Goal: Information Seeking & Learning: Learn about a topic

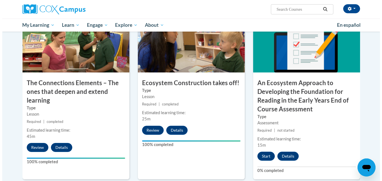
scroll to position [448, 0]
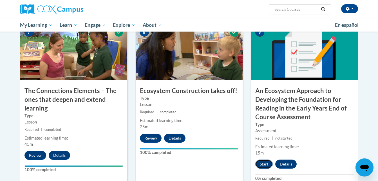
click at [263, 163] on button "Start" at bounding box center [263, 163] width 17 height 9
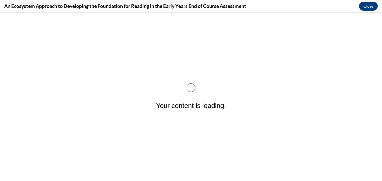
scroll to position [0, 0]
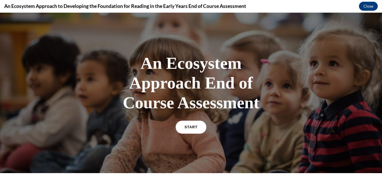
click at [188, 128] on span "START" at bounding box center [191, 127] width 13 height 4
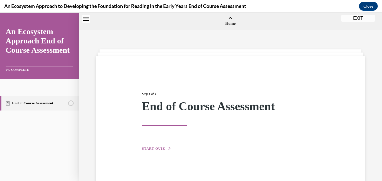
scroll to position [17, 0]
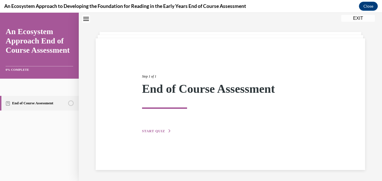
click at [159, 131] on span "START QUIZ" at bounding box center [153, 131] width 23 height 4
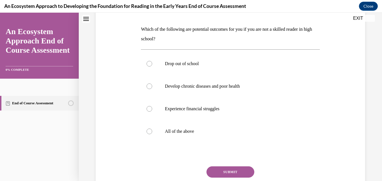
scroll to position [83, 0]
click at [150, 134] on label "All of the above" at bounding box center [230, 130] width 179 height 23
click at [150, 134] on input "All of the above" at bounding box center [150, 131] width 6 height 6
radio input "true"
click at [217, 168] on button "SUBMIT" at bounding box center [231, 171] width 48 height 11
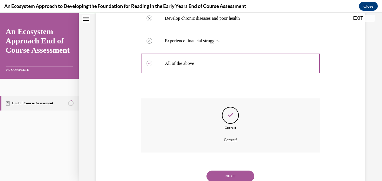
scroll to position [171, 0]
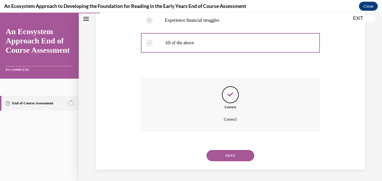
click at [226, 155] on button "NEXT" at bounding box center [231, 155] width 48 height 11
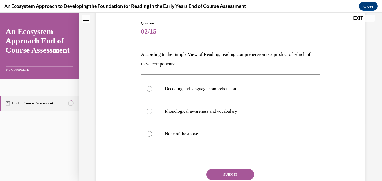
scroll to position [60, 0]
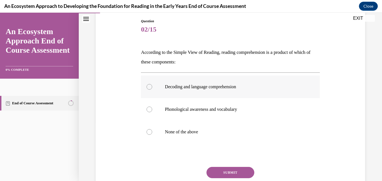
click at [150, 89] on div at bounding box center [150, 87] width 6 height 6
click at [150, 89] on input "Decoding and language comprehension" at bounding box center [150, 87] width 6 height 6
radio input "true"
click at [219, 172] on button "SUBMIT" at bounding box center [231, 172] width 48 height 11
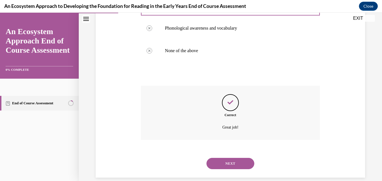
scroll to position [149, 0]
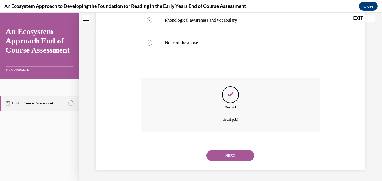
click at [226, 153] on button "NEXT" at bounding box center [231, 155] width 48 height 11
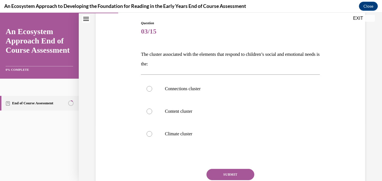
scroll to position [58, 0]
click at [150, 89] on div at bounding box center [150, 88] width 6 height 6
click at [150, 89] on input "Connections cluster" at bounding box center [150, 88] width 6 height 6
radio input "true"
click at [225, 172] on button "SUBMIT" at bounding box center [231, 173] width 48 height 11
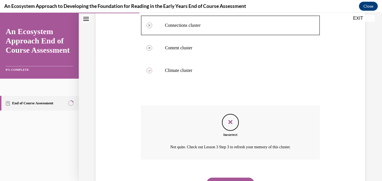
scroll to position [149, 0]
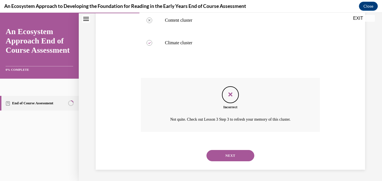
click at [238, 156] on button "NEXT" at bounding box center [231, 155] width 48 height 11
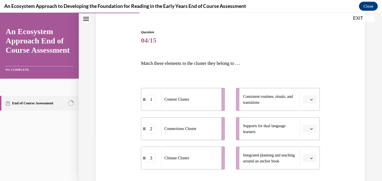
scroll to position [49, 0]
drag, startPoint x: 291, startPoint y: 98, endPoint x: 328, endPoint y: 83, distance: 39.5
click at [328, 83] on div "Question 04/15 Match these elements to the cluster they belong to … 1 Content C…" at bounding box center [230, 125] width 273 height 226
click at [329, 82] on div "Question 04/15 Match these elements to the cluster they belong to … 1 Content C…" at bounding box center [230, 125] width 273 height 226
click at [306, 104] on li "Consistent routines, rituals, and transitions" at bounding box center [278, 98] width 84 height 23
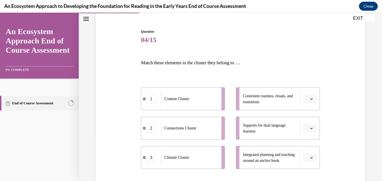
click at [306, 102] on button "button" at bounding box center [310, 99] width 14 height 8
click at [305, 134] on span "2" at bounding box center [304, 134] width 2 height 5
click at [310, 126] on button "button" at bounding box center [310, 128] width 14 height 8
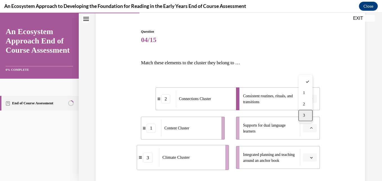
click at [307, 115] on div "3" at bounding box center [306, 115] width 14 height 11
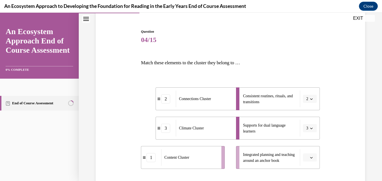
click at [310, 157] on icon "button" at bounding box center [311, 157] width 3 height 1
click at [308, 120] on div "1" at bounding box center [306, 122] width 14 height 11
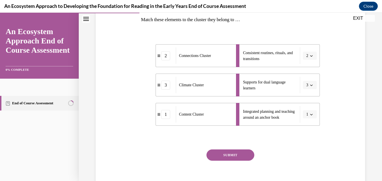
click at [238, 152] on button "SUBMIT" at bounding box center [231, 154] width 48 height 11
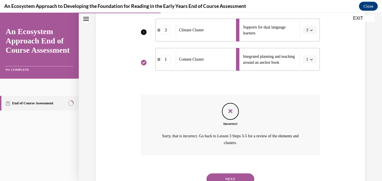
scroll to position [171, 0]
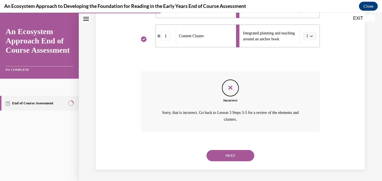
click at [226, 155] on button "NEXT" at bounding box center [231, 155] width 48 height 11
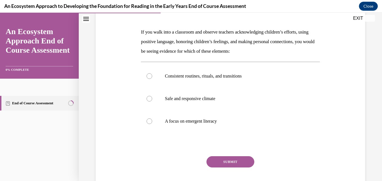
scroll to position [81, 0]
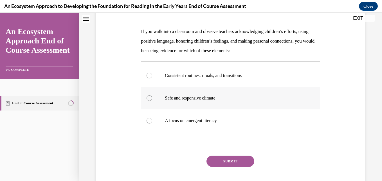
click at [148, 98] on div at bounding box center [150, 98] width 6 height 6
click at [148, 98] on input "Safe and responsive climate" at bounding box center [150, 98] width 6 height 6
radio input "true"
click at [232, 159] on button "SUBMIT" at bounding box center [231, 160] width 48 height 11
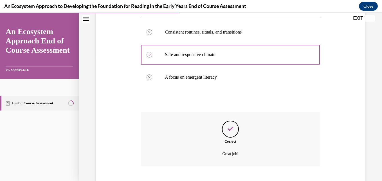
scroll to position [158, 0]
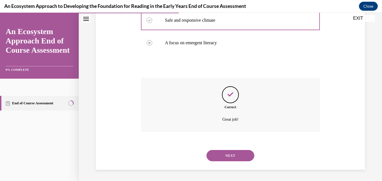
click at [228, 152] on button "NEXT" at bounding box center [231, 155] width 48 height 11
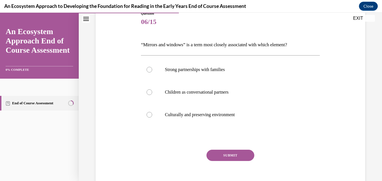
scroll to position [68, 0]
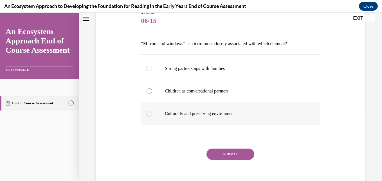
click at [150, 112] on div at bounding box center [150, 114] width 6 height 6
click at [150, 112] on input "Culturally and preserving environment" at bounding box center [150, 114] width 6 height 6
radio input "true"
click at [222, 152] on button "SUBMIT" at bounding box center [231, 153] width 48 height 11
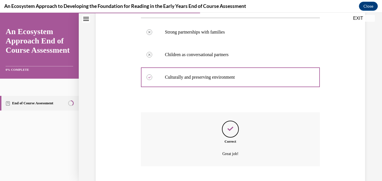
scroll to position [139, 0]
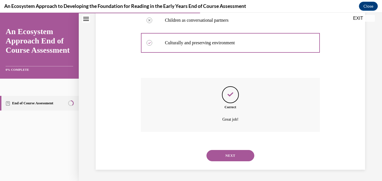
click at [227, 154] on button "NEXT" at bounding box center [231, 155] width 48 height 11
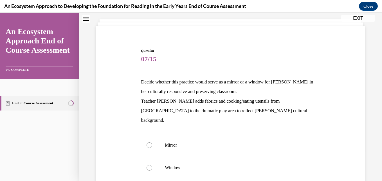
scroll to position [34, 0]
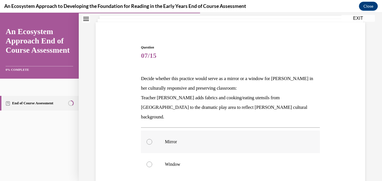
click at [150, 139] on div at bounding box center [150, 142] width 6 height 6
click at [150, 139] on input "Mirror" at bounding box center [150, 142] width 6 height 6
radio input "true"
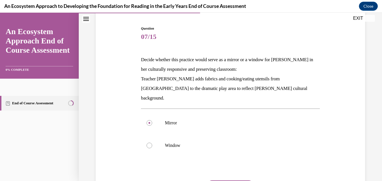
scroll to position [65, 0]
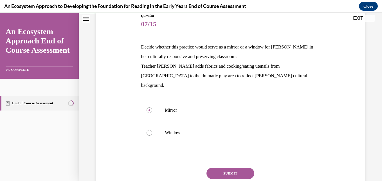
click at [235, 168] on button "SUBMIT" at bounding box center [231, 173] width 48 height 11
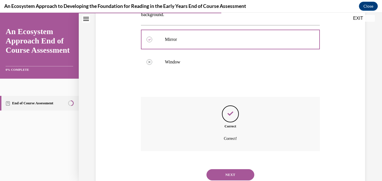
scroll to position [145, 0]
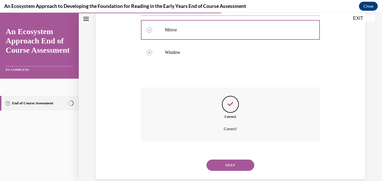
click at [232, 159] on button "NEXT" at bounding box center [231, 164] width 48 height 11
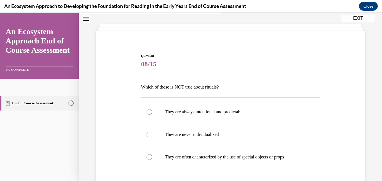
scroll to position [32, 0]
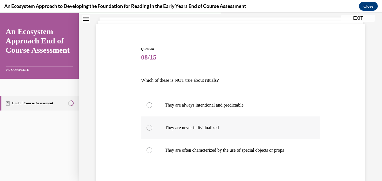
click at [150, 128] on div at bounding box center [150, 128] width 6 height 6
click at [150, 128] on input "They are never individualized" at bounding box center [150, 128] width 6 height 6
radio input "true"
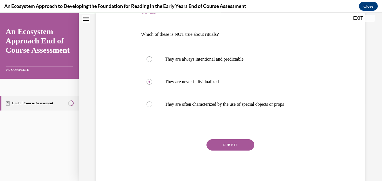
scroll to position [84, 0]
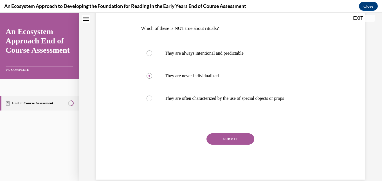
click at [234, 138] on button "SUBMIT" at bounding box center [231, 138] width 48 height 11
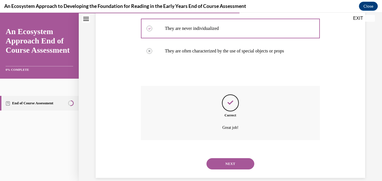
scroll to position [139, 0]
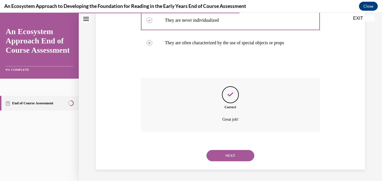
click at [231, 153] on button "NEXT" at bounding box center [231, 155] width 48 height 11
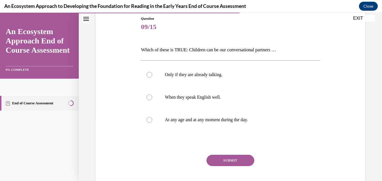
scroll to position [61, 0]
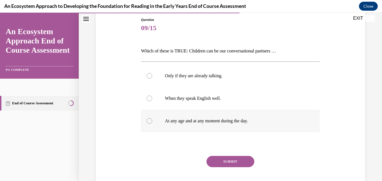
click at [153, 122] on label "At any age and at any moment during the day." at bounding box center [230, 121] width 179 height 23
click at [152, 122] on input "At any age and at any moment during the day." at bounding box center [150, 121] width 6 height 6
radio input "true"
click at [226, 161] on button "SUBMIT" at bounding box center [231, 161] width 48 height 11
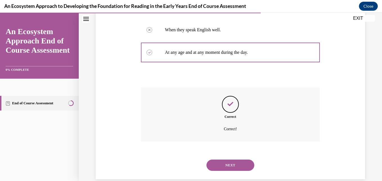
scroll to position [139, 0]
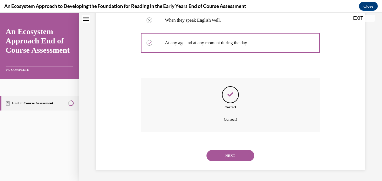
click at [226, 155] on button "NEXT" at bounding box center [231, 155] width 48 height 11
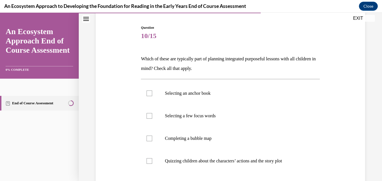
scroll to position [54, 0]
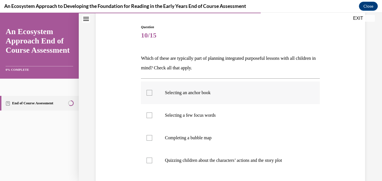
click at [147, 94] on div at bounding box center [150, 93] width 6 height 6
click at [147, 94] on input "Selecting an anchor book" at bounding box center [150, 93] width 6 height 6
checkbox input "true"
click at [149, 113] on div at bounding box center [150, 115] width 6 height 6
click at [149, 113] on input "Selecting a few focus words" at bounding box center [150, 115] width 6 height 6
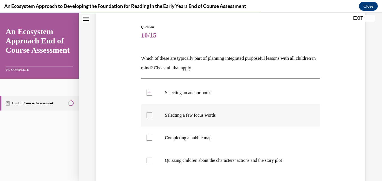
checkbox input "true"
click at [149, 139] on div at bounding box center [150, 138] width 6 height 6
click at [149, 139] on input "Completing a bubble map" at bounding box center [150, 138] width 6 height 6
checkbox input "true"
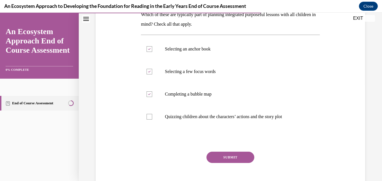
scroll to position [112, 0]
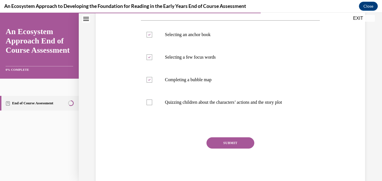
click at [234, 143] on button "SUBMIT" at bounding box center [231, 142] width 48 height 11
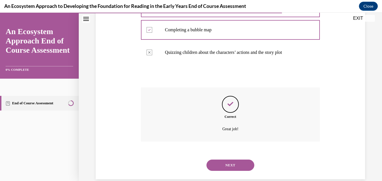
scroll to position [171, 0]
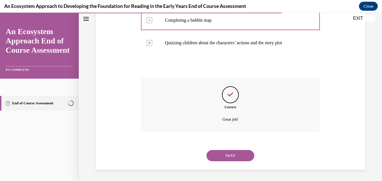
click at [232, 156] on button "NEXT" at bounding box center [231, 155] width 48 height 11
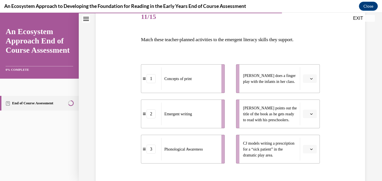
scroll to position [74, 0]
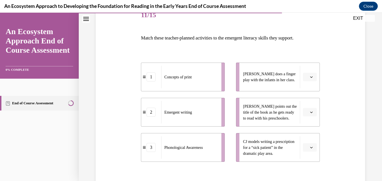
click at [307, 75] on span "Please select an option" at bounding box center [308, 77] width 2 height 6
click at [308, 124] on div "3" at bounding box center [306, 123] width 14 height 11
click at [310, 146] on span "button" at bounding box center [312, 147] width 4 height 4
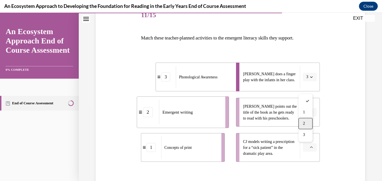
click at [306, 124] on div "2" at bounding box center [306, 123] width 14 height 11
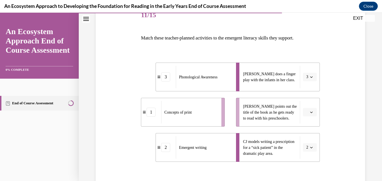
click at [310, 110] on span "button" at bounding box center [312, 112] width 4 height 4
click at [307, 158] on div "3" at bounding box center [306, 158] width 14 height 11
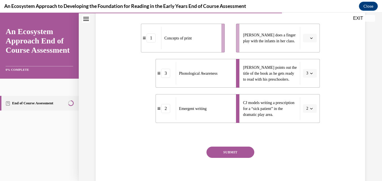
scroll to position [136, 0]
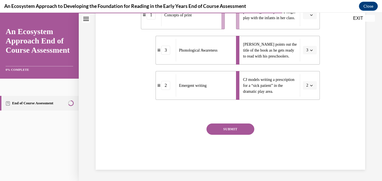
click at [220, 128] on button "SUBMIT" at bounding box center [231, 128] width 48 height 11
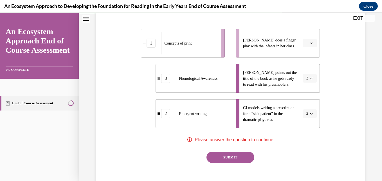
scroll to position [104, 0]
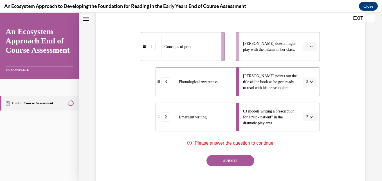
click at [310, 83] on span "button" at bounding box center [312, 82] width 4 height 4
click at [307, 106] on div "1" at bounding box center [305, 105] width 14 height 11
click at [307, 49] on button "button" at bounding box center [310, 46] width 14 height 8
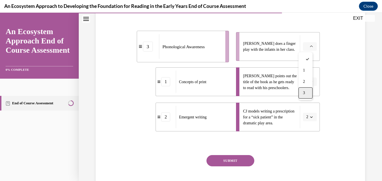
click at [308, 92] on div "3" at bounding box center [306, 92] width 14 height 11
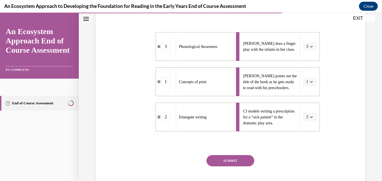
click at [235, 157] on button "SUBMIT" at bounding box center [231, 160] width 48 height 11
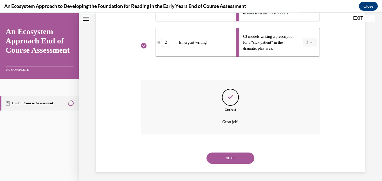
scroll to position [182, 0]
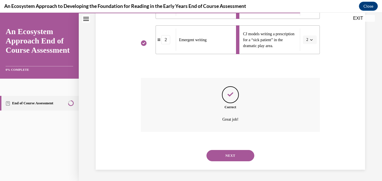
click at [235, 155] on button "NEXT" at bounding box center [231, 155] width 48 height 11
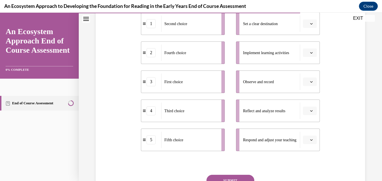
scroll to position [125, 0]
click at [310, 109] on icon "button" at bounding box center [311, 110] width 3 height 3
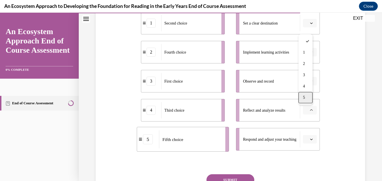
click at [306, 100] on div "5" at bounding box center [306, 97] width 14 height 11
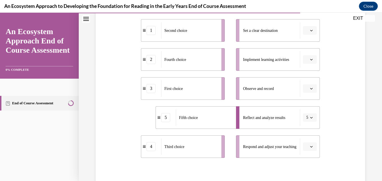
scroll to position [119, 0]
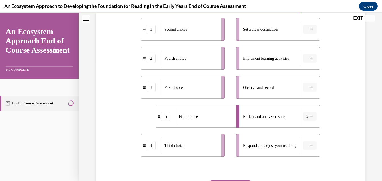
click at [310, 86] on span "button" at bounding box center [312, 87] width 4 height 4
click at [306, 109] on div "1" at bounding box center [306, 111] width 14 height 11
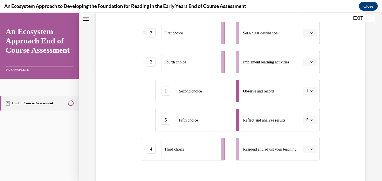
scroll to position [111, 0]
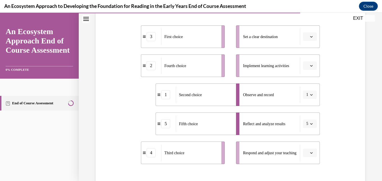
click at [310, 95] on icon "button" at bounding box center [311, 94] width 3 height 3
click at [304, 140] on span "3" at bounding box center [303, 141] width 2 height 5
click at [309, 63] on button "button" at bounding box center [310, 65] width 14 height 8
click at [305, 87] on span "1" at bounding box center [304, 89] width 2 height 5
click at [310, 36] on icon "button" at bounding box center [311, 36] width 3 height 3
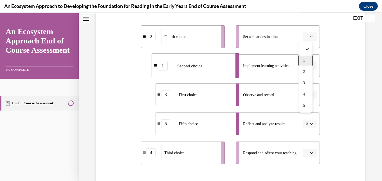
click at [304, 57] on div "1" at bounding box center [306, 60] width 14 height 11
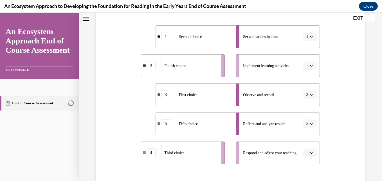
click at [310, 154] on icon "button" at bounding box center [311, 152] width 3 height 3
click at [304, 96] on span "1" at bounding box center [304, 95] width 2 height 5
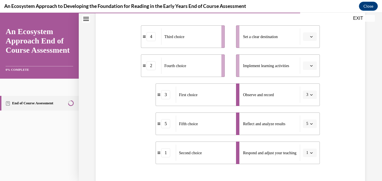
click at [307, 34] on button "button" at bounding box center [310, 36] width 14 height 8
click at [306, 91] on div "4" at bounding box center [306, 94] width 14 height 11
click at [310, 66] on icon "button" at bounding box center [311, 65] width 3 height 3
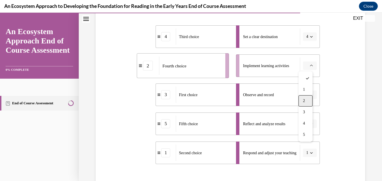
click at [305, 99] on span "2" at bounding box center [304, 101] width 2 height 5
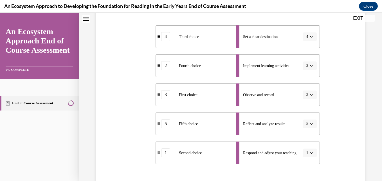
click at [271, 39] on span "Set a clear destination" at bounding box center [260, 37] width 35 height 6
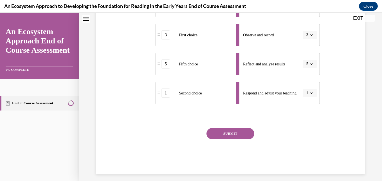
scroll to position [175, 0]
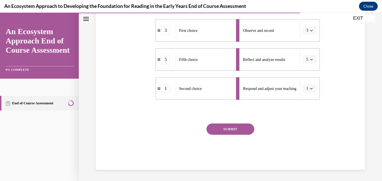
click at [220, 128] on button "SUBMIT" at bounding box center [231, 128] width 48 height 11
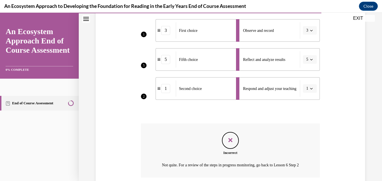
scroll to position [210, 0]
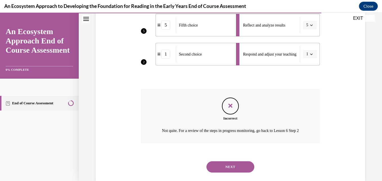
click at [229, 170] on button "NEXT" at bounding box center [231, 166] width 48 height 11
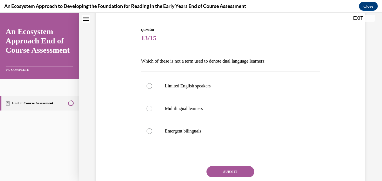
scroll to position [47, 0]
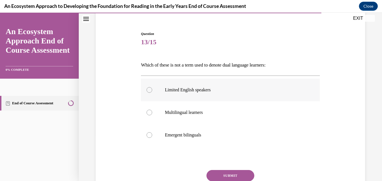
click at [148, 92] on div at bounding box center [150, 90] width 6 height 6
click at [148, 92] on input "Limited English speakers" at bounding box center [150, 90] width 6 height 6
radio input "true"
click at [218, 172] on button "SUBMIT" at bounding box center [231, 175] width 48 height 11
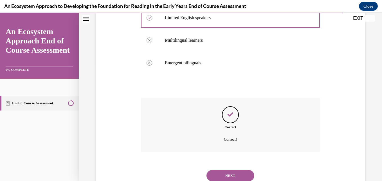
scroll to position [139, 0]
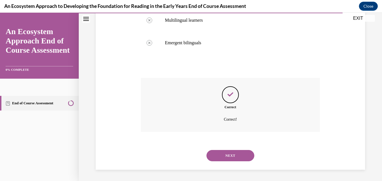
click at [236, 152] on button "NEXT" at bounding box center [231, 155] width 48 height 11
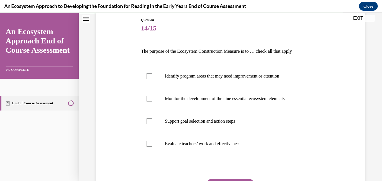
scroll to position [62, 0]
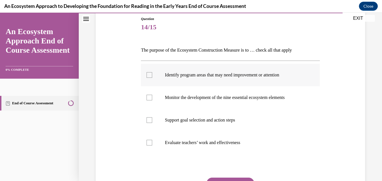
click at [150, 75] on div at bounding box center [150, 75] width 6 height 6
click at [150, 75] on input "Identify program areas that may need improvement or attention" at bounding box center [150, 75] width 6 height 6
checkbox input "true"
click at [148, 94] on label "Monitor the development of the nine essential ecosystem elements" at bounding box center [230, 97] width 179 height 23
click at [148, 95] on input "Monitor the development of the nine essential ecosystem elements" at bounding box center [150, 98] width 6 height 6
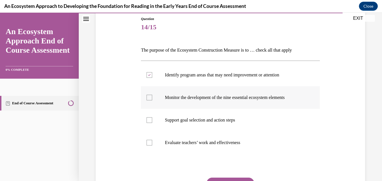
checkbox input "true"
click at [149, 122] on div at bounding box center [150, 120] width 6 height 6
click at [149, 122] on input "Support goal selection and action steps" at bounding box center [150, 120] width 6 height 6
checkbox input "true"
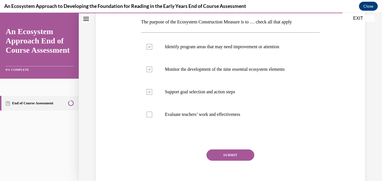
scroll to position [99, 0]
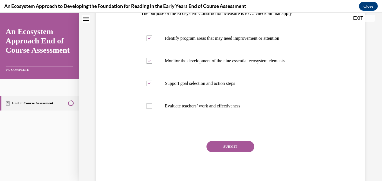
click at [231, 146] on button "SUBMIT" at bounding box center [231, 146] width 48 height 11
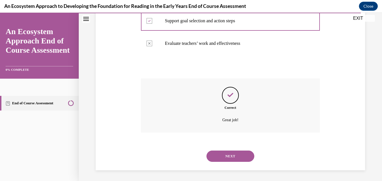
scroll to position [162, 0]
click at [229, 156] on button "NEXT" at bounding box center [231, 155] width 48 height 11
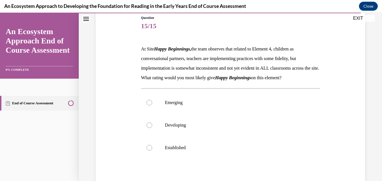
scroll to position [69, 0]
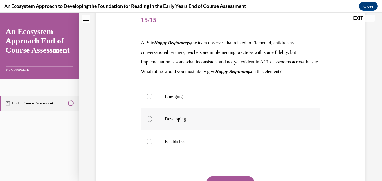
click at [148, 122] on div at bounding box center [150, 119] width 6 height 6
click at [148, 122] on input "Developing" at bounding box center [150, 119] width 6 height 6
radio input "true"
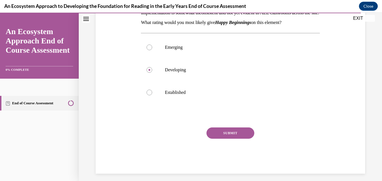
scroll to position [119, 0]
click at [227, 138] on button "SUBMIT" at bounding box center [231, 132] width 48 height 11
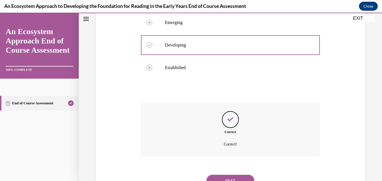
scroll to position [177, 0]
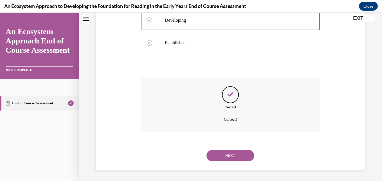
click at [228, 153] on button "NEXT" at bounding box center [231, 155] width 48 height 11
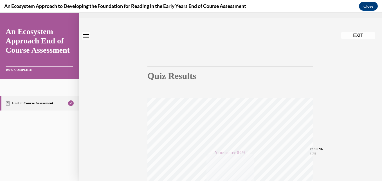
scroll to position [0, 0]
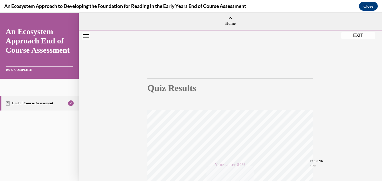
click at [358, 38] on button "EXIT" at bounding box center [359, 35] width 34 height 7
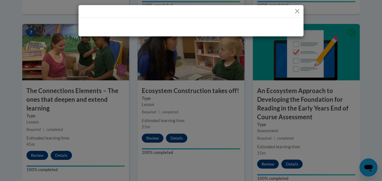
drag, startPoint x: 381, startPoint y: 107, endPoint x: 383, endPoint y: 136, distance: 28.8
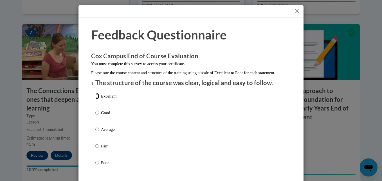
click at [96, 99] on input "Excellent" at bounding box center [97, 96] width 4 height 6
radio input "true"
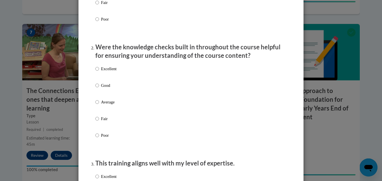
scroll to position [147, 0]
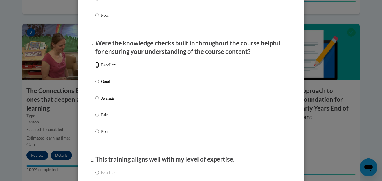
click at [96, 68] on input "Excellent" at bounding box center [97, 65] width 4 height 6
radio input "true"
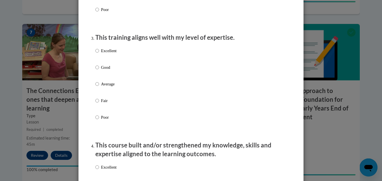
scroll to position [271, 0]
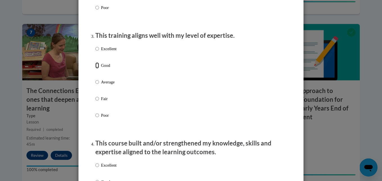
click at [96, 68] on input "Good" at bounding box center [97, 65] width 4 height 6
radio input "true"
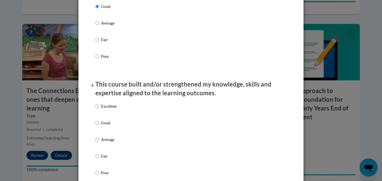
scroll to position [352, 0]
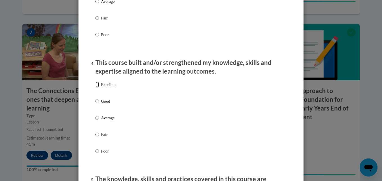
click at [95, 88] on input "Excellent" at bounding box center [97, 84] width 4 height 6
radio input "true"
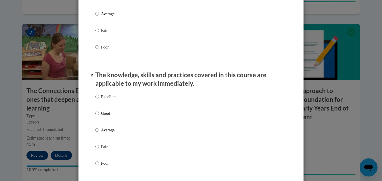
scroll to position [475, 0]
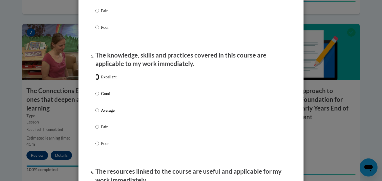
click at [97, 80] on input "Excellent" at bounding box center [97, 77] width 4 height 6
radio input "true"
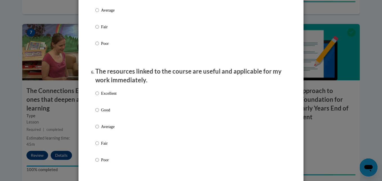
scroll to position [595, 0]
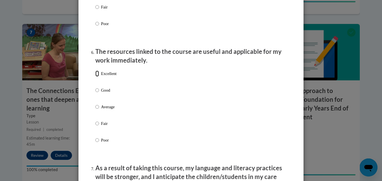
click at [97, 77] on input "Excellent" at bounding box center [97, 73] width 4 height 6
radio input "true"
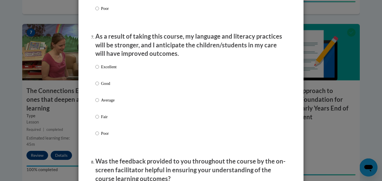
scroll to position [738, 0]
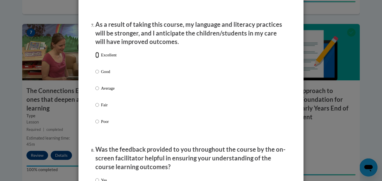
click at [95, 58] on input "Excellent" at bounding box center [97, 55] width 4 height 6
radio input "true"
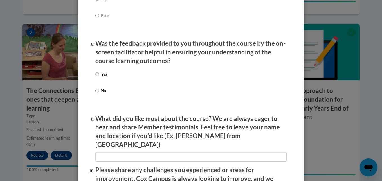
scroll to position [848, 0]
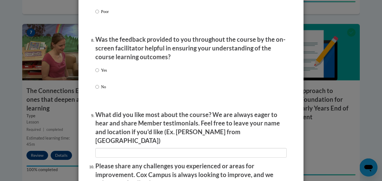
click at [97, 73] on input "Yes" at bounding box center [97, 70] width 4 height 6
radio input "true"
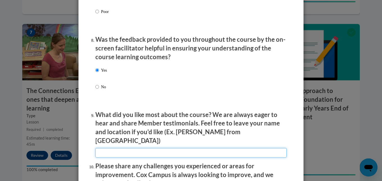
click at [111, 148] on input "textbox" at bounding box center [191, 153] width 192 height 10
click at [117, 148] on input "textbox" at bounding box center [191, 153] width 192 height 10
click at [118, 148] on input "textbox" at bounding box center [191, 153] width 192 height 10
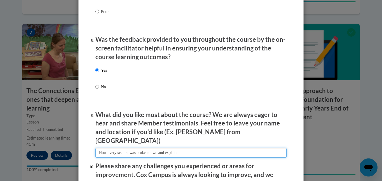
click at [197, 149] on input "textbox" at bounding box center [191, 153] width 192 height 10
click at [210, 149] on input "textbox" at bounding box center [191, 153] width 192 height 10
click at [275, 148] on input "textbox" at bounding box center [191, 153] width 192 height 10
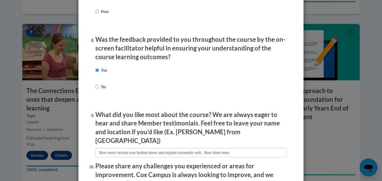
click at [275, 142] on li "What did you like most about the course? We are always eager to hear and share …" at bounding box center [191, 133] width 192 height 47
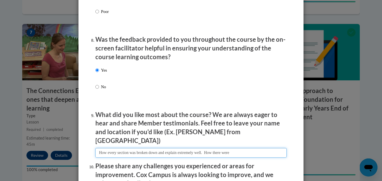
click at [252, 148] on input "textbox" at bounding box center [191, 153] width 192 height 10
type input "How every section was broken down and explain extremely well. How there were re…"
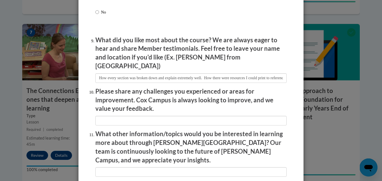
scroll to position [935, 0]
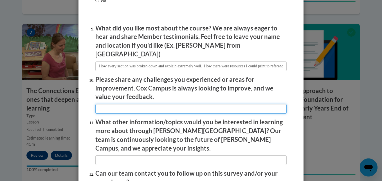
click at [267, 108] on input "textbox" at bounding box center [191, 109] width 192 height 10
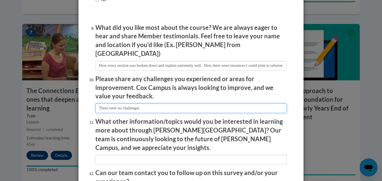
type input "There were no challenges"
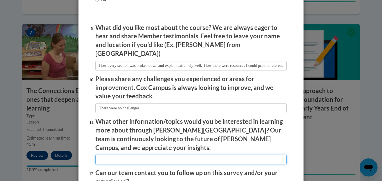
click at [236, 155] on input "textbox" at bounding box center [191, 160] width 192 height 10
click at [237, 155] on input "textbox" at bounding box center [191, 160] width 192 height 10
type input "Everything is covered"
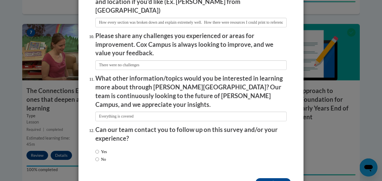
scroll to position [989, 0]
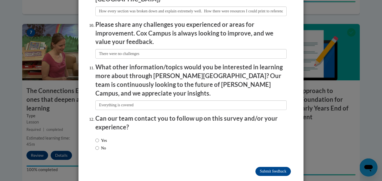
click at [97, 145] on label "No" at bounding box center [100, 148] width 11 height 6
click at [97, 145] on input "No" at bounding box center [97, 148] width 4 height 6
radio input "true"
click at [271, 167] on input "Submit feedback" at bounding box center [273, 171] width 35 height 9
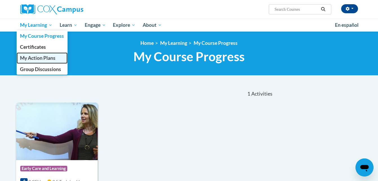
click at [40, 58] on span "My Action Plans" at bounding box center [37, 58] width 35 height 6
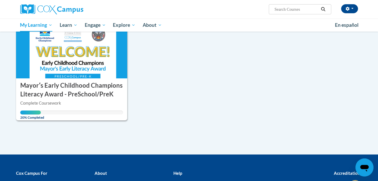
scroll to position [82, 0]
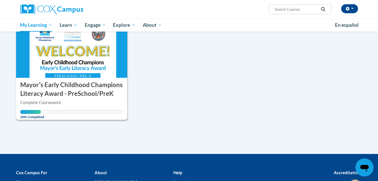
click at [77, 78] on div "ACTION PLAN Mayorʹs Early Childhood Champions Literacy Award - PreSchool/PreK" at bounding box center [72, 88] width 112 height 20
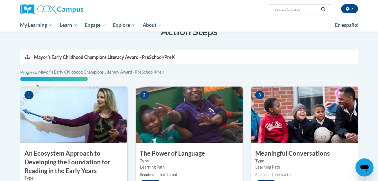
scroll to position [108, 0]
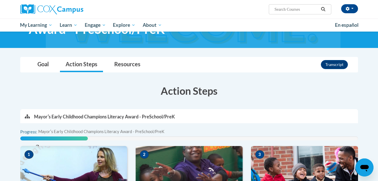
scroll to position [0, 0]
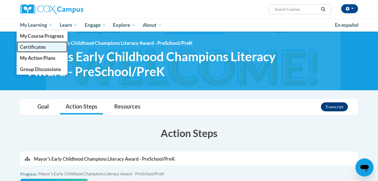
click at [35, 46] on span "Certificates" at bounding box center [33, 47] width 26 height 6
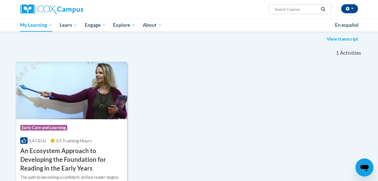
scroll to position [48, 0]
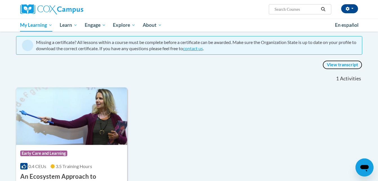
click at [348, 62] on link "View transcript" at bounding box center [343, 64] width 40 height 9
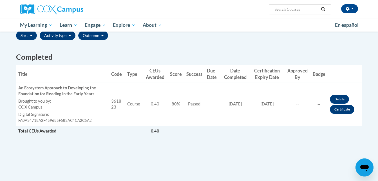
scroll to position [101, 0]
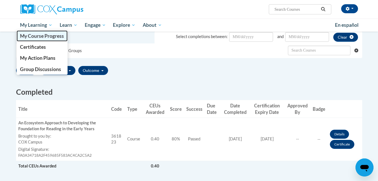
click at [45, 38] on span "My Course Progress" at bounding box center [42, 36] width 44 height 6
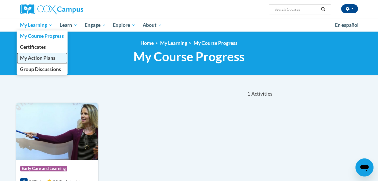
click at [30, 58] on span "My Action Plans" at bounding box center [37, 58] width 35 height 6
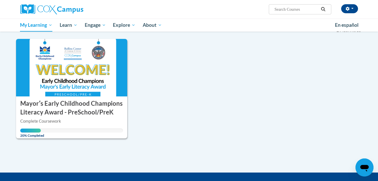
scroll to position [36, 0]
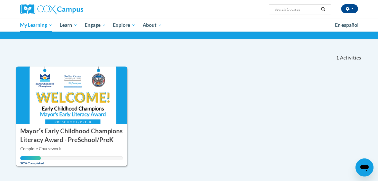
click at [78, 97] on img at bounding box center [72, 94] width 112 height 57
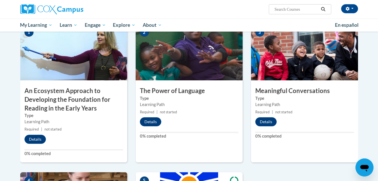
scroll to position [125, 0]
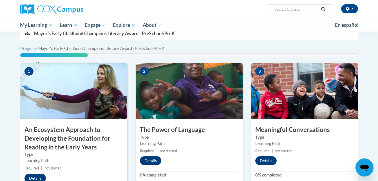
click at [178, 76] on img at bounding box center [189, 91] width 107 height 56
click at [150, 159] on button "Details" at bounding box center [150, 160] width 21 height 9
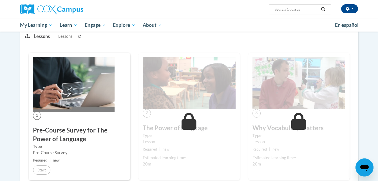
scroll to position [75, 0]
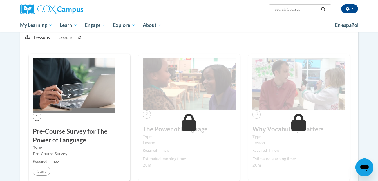
click at [296, 8] on input "Search..." at bounding box center [296, 9] width 45 height 7
type input "the power of language"
click at [324, 11] on icon "Search" at bounding box center [323, 9] width 5 height 4
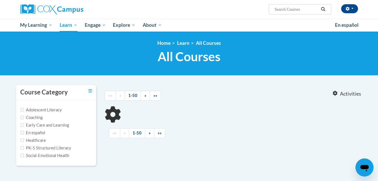
type input "the power of language"
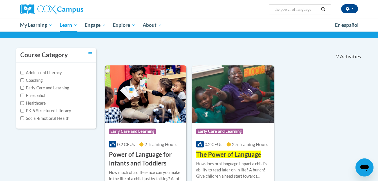
scroll to position [70, 0]
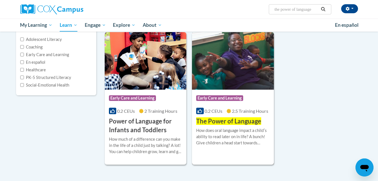
click at [216, 65] on img at bounding box center [233, 60] width 82 height 57
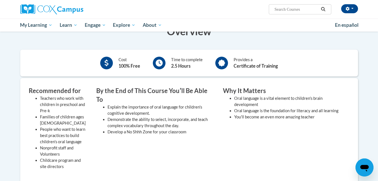
scroll to position [73, 0]
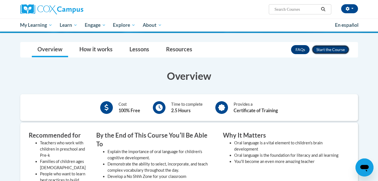
click at [330, 50] on button "Enroll" at bounding box center [330, 49] width 37 height 9
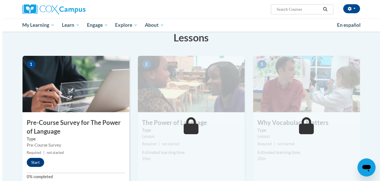
scroll to position [83, 0]
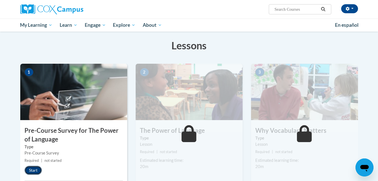
click at [33, 169] on button "Start" at bounding box center [33, 170] width 17 height 9
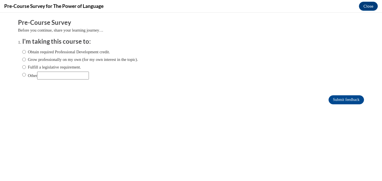
scroll to position [0, 0]
click at [22, 53] on input "Obtain required Professional Development credit." at bounding box center [24, 52] width 4 height 6
radio input "true"
click at [336, 97] on input "Submit feedback" at bounding box center [346, 99] width 35 height 9
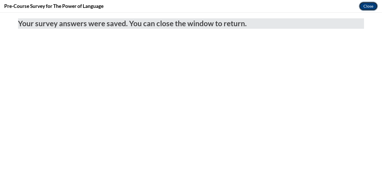
click at [367, 6] on button "Close" at bounding box center [368, 6] width 19 height 9
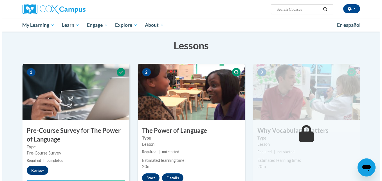
scroll to position [133, 0]
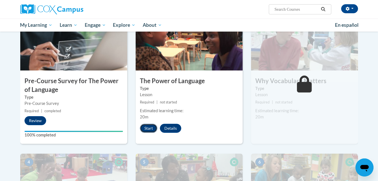
click at [148, 129] on button "Start" at bounding box center [148, 128] width 17 height 9
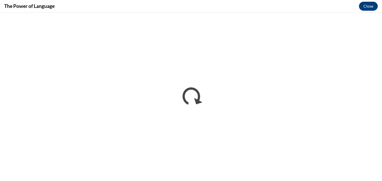
scroll to position [0, 0]
